Goal: Transaction & Acquisition: Purchase product/service

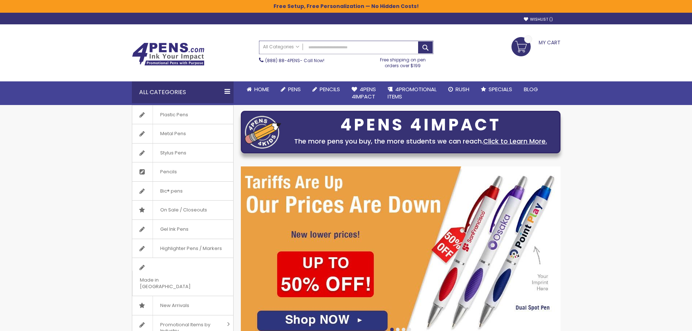
click at [330, 48] on input "Search" at bounding box center [346, 47] width 174 height 13
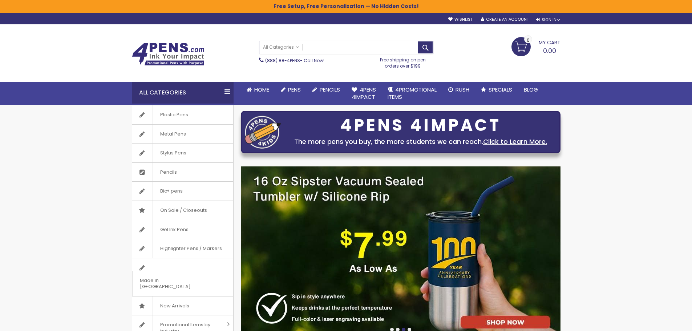
click at [313, 49] on input "Search" at bounding box center [346, 47] width 174 height 13
drag, startPoint x: 174, startPoint y: 159, endPoint x: 192, endPoint y: 154, distance: 18.4
click at [174, 159] on span "Stylus Pens" at bounding box center [173, 152] width 41 height 19
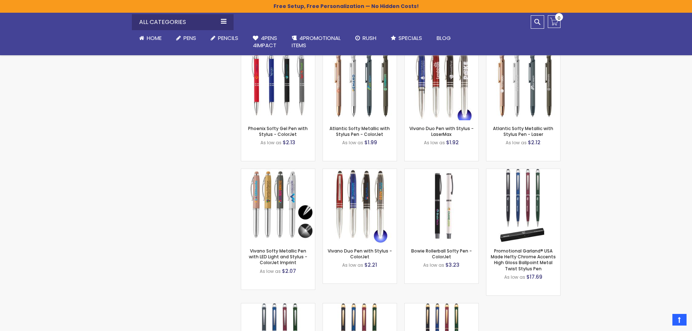
scroll to position [4196, 0]
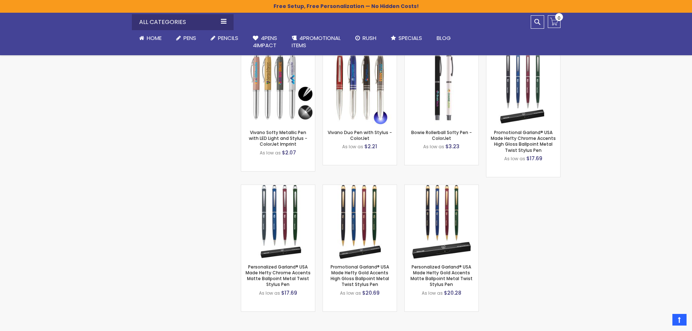
drag, startPoint x: 697, startPoint y: 0, endPoint x: 138, endPoint y: 130, distance: 574.4
